Goal: Find specific page/section: Find specific page/section

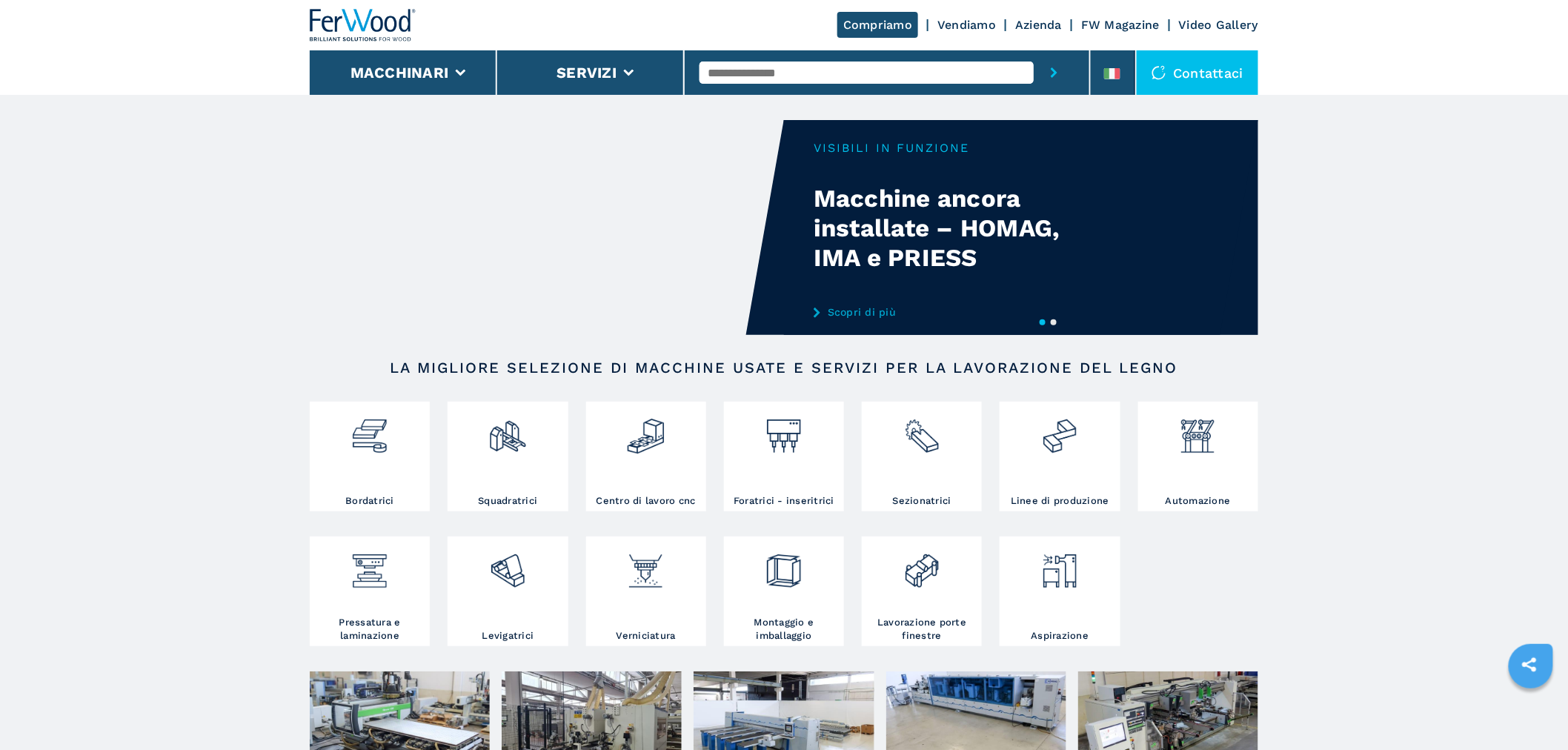
click at [736, 75] on input "text" at bounding box center [866, 72] width 334 height 23
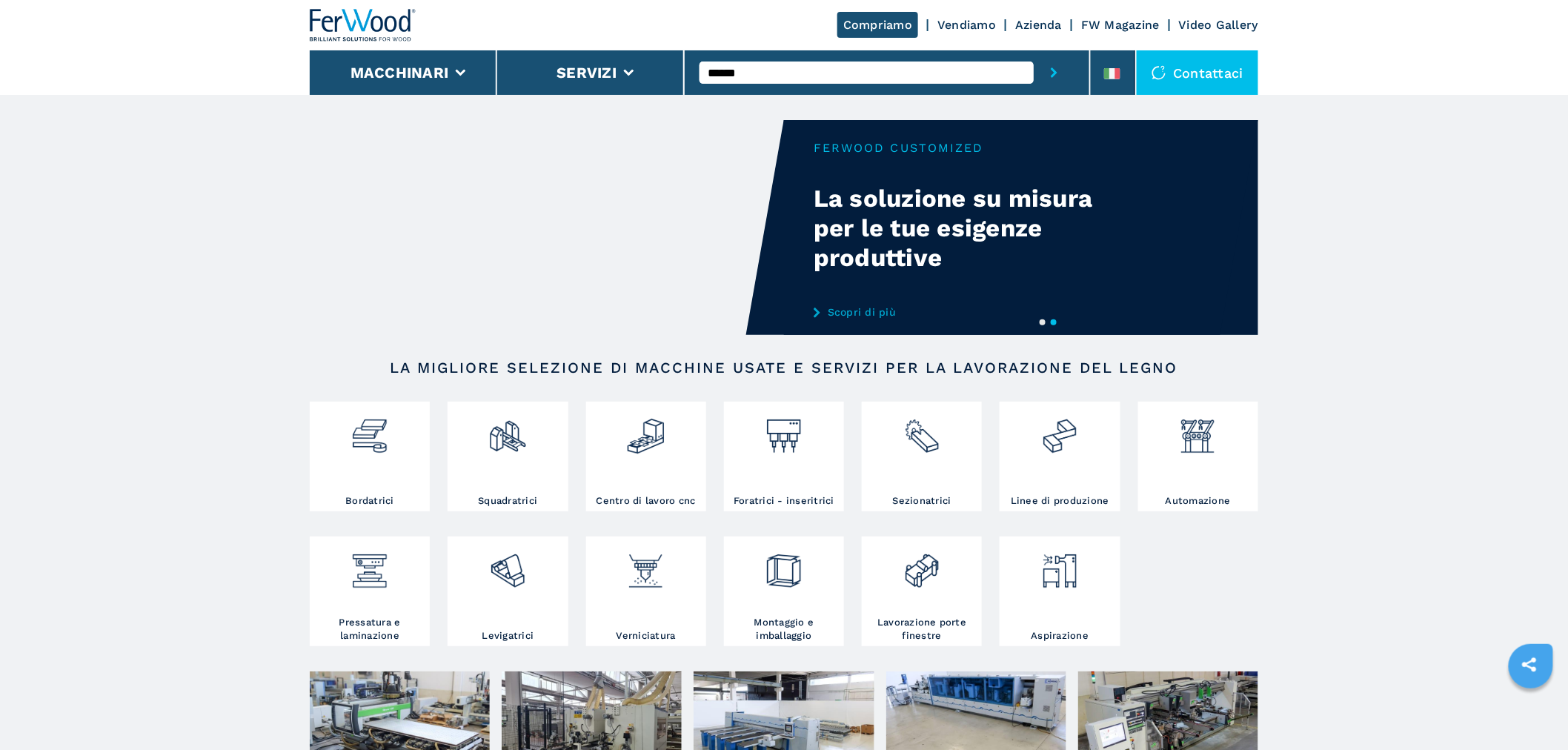
type input "******"
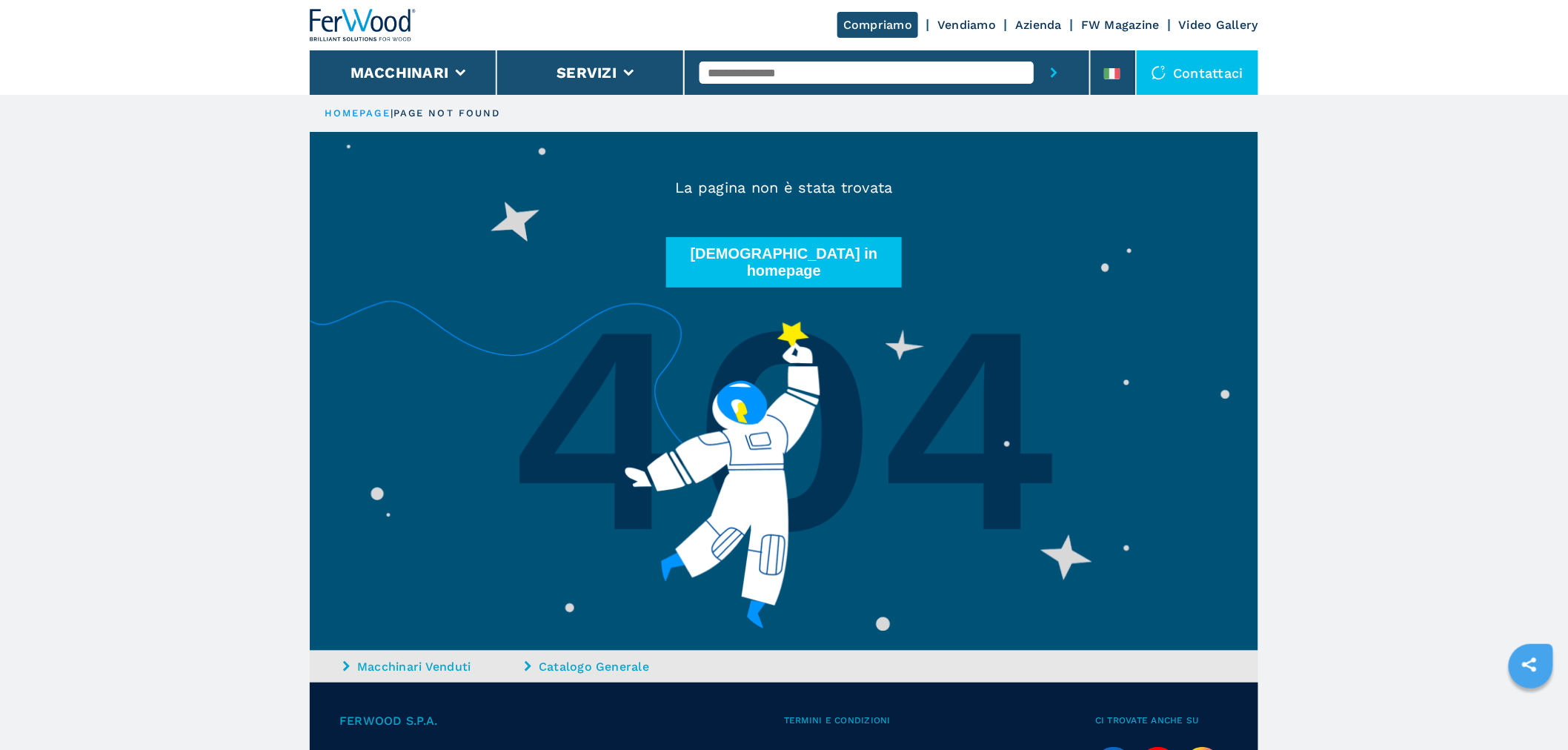
click at [754, 77] on input "text" at bounding box center [866, 72] width 334 height 23
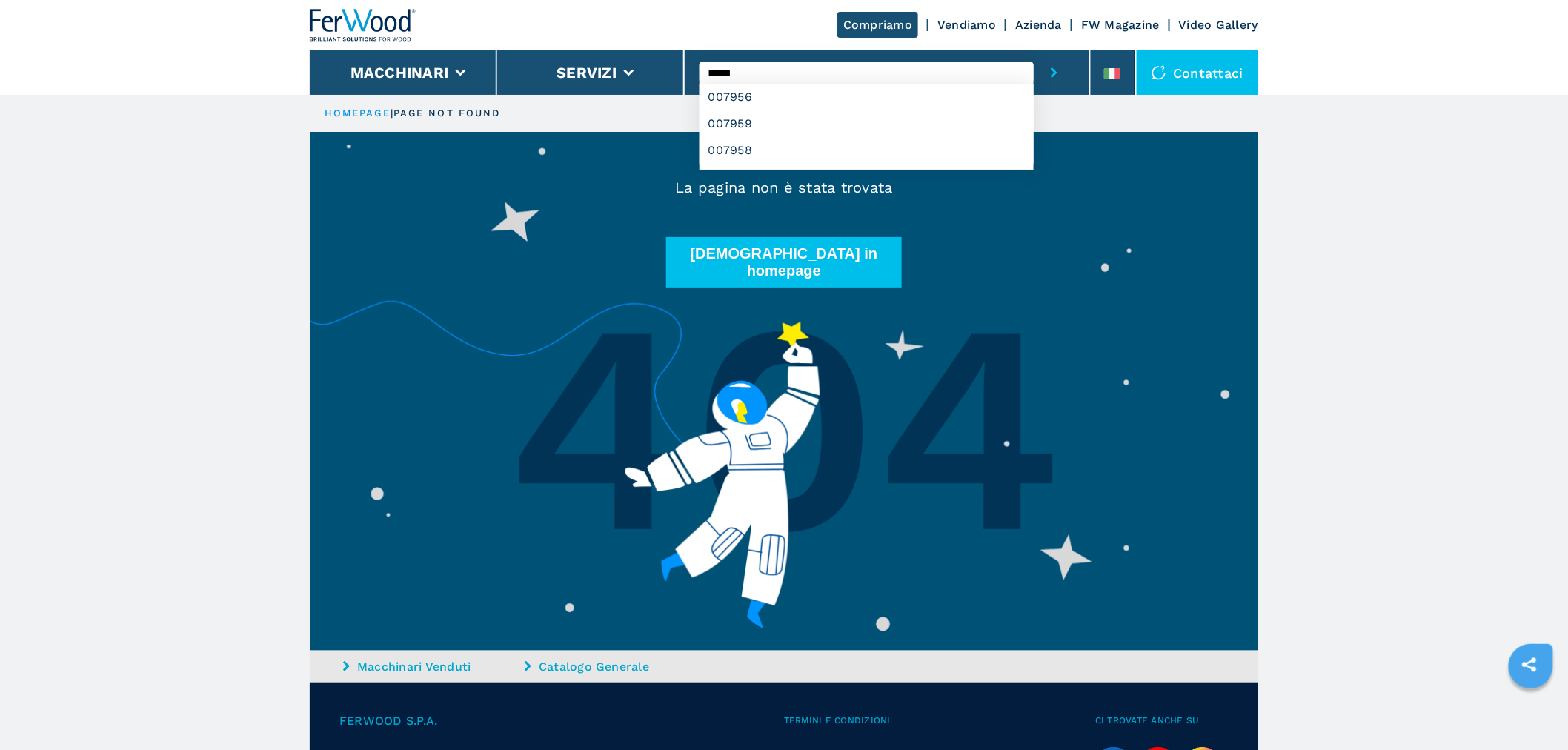
type input "******"
